Goal: Information Seeking & Learning: Check status

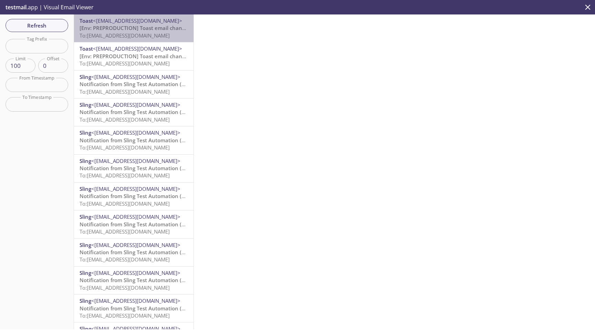
click at [145, 31] on span "[Env: PREPRODUCTION] Toast email changed" at bounding box center [136, 27] width 112 height 7
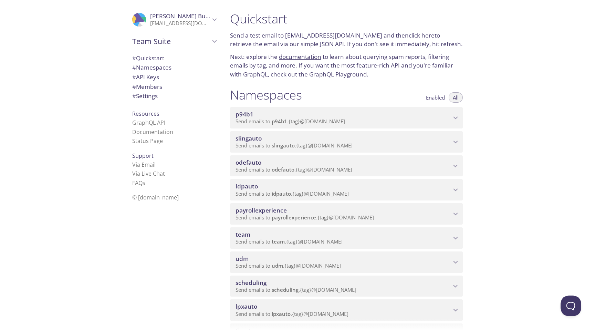
click at [266, 281] on span "scheduling" at bounding box center [251, 283] width 31 height 8
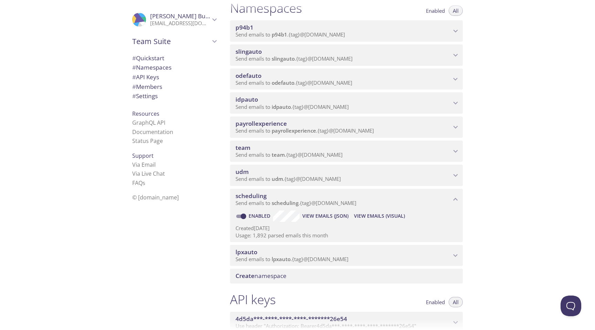
scroll to position [115, 0]
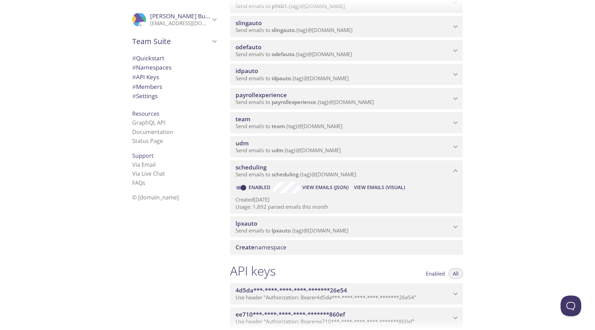
click at [377, 186] on span "View Emails (Visual)" at bounding box center [379, 187] width 51 height 8
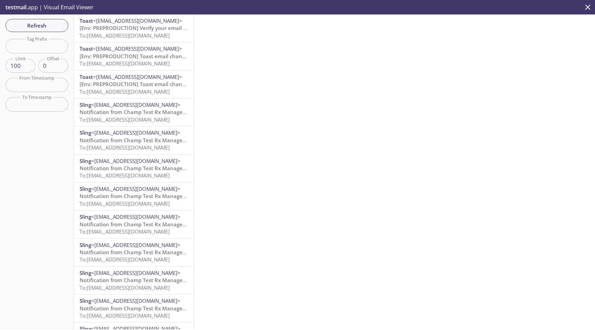
click at [103, 28] on span "[Env: PREPRODUCTION] Verify your email address" at bounding box center [141, 27] width 123 height 7
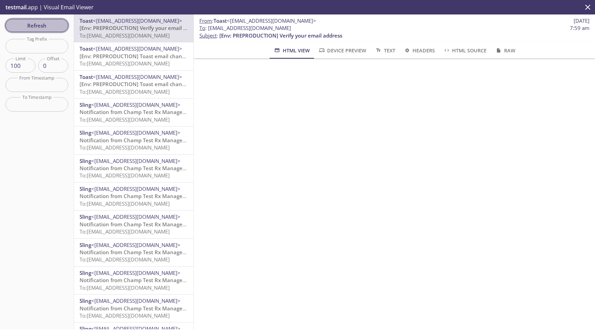
click at [54, 27] on span "Refresh" at bounding box center [37, 25] width 52 height 9
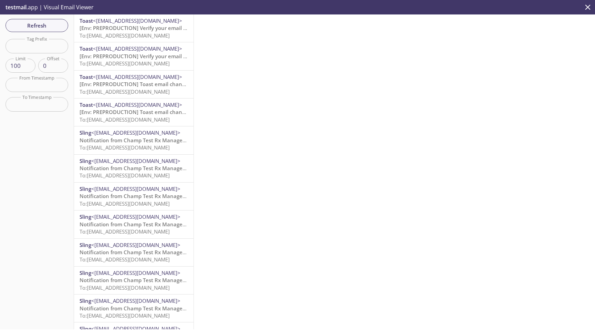
click at [126, 29] on span "[Env: PREPRODUCTION] Verify your email address" at bounding box center [141, 27] width 123 height 7
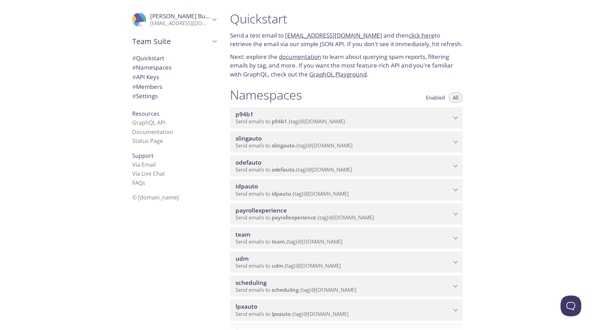
click at [262, 139] on span "slingauto" at bounding box center [344, 139] width 216 height 8
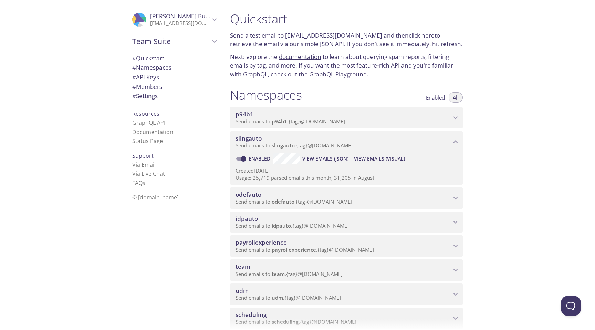
click at [389, 159] on span "View Emails (Visual)" at bounding box center [379, 159] width 51 height 8
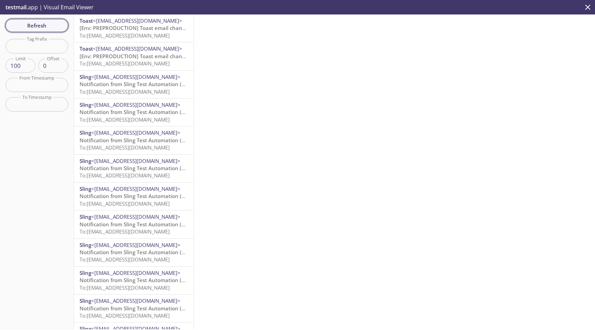
click at [50, 21] on span "Refresh" at bounding box center [37, 25] width 52 height 9
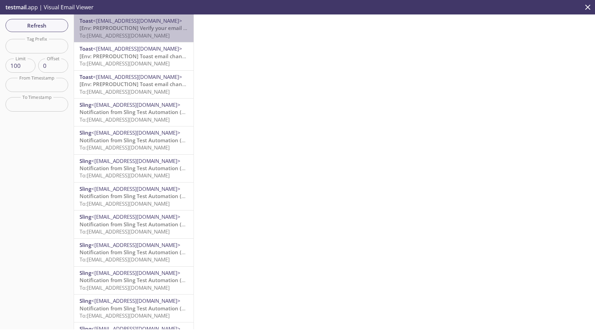
click at [151, 30] on span "[Env: PREPRODUCTION] Verify your email address" at bounding box center [141, 27] width 123 height 7
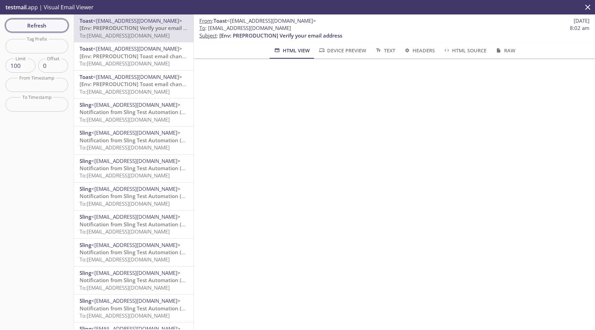
click at [49, 26] on span "Refresh" at bounding box center [37, 25] width 52 height 9
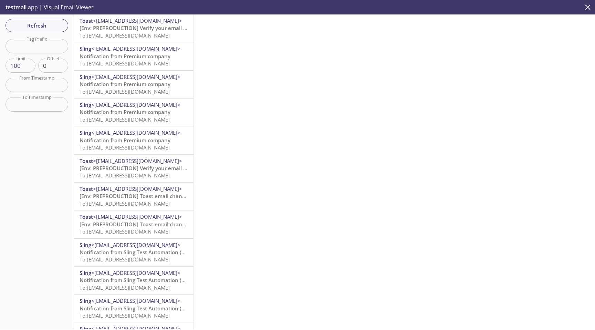
click at [162, 32] on span "To: [EMAIL_ADDRESS][DOMAIN_NAME]" at bounding box center [125, 35] width 90 height 7
